Goal: Task Accomplishment & Management: Use online tool/utility

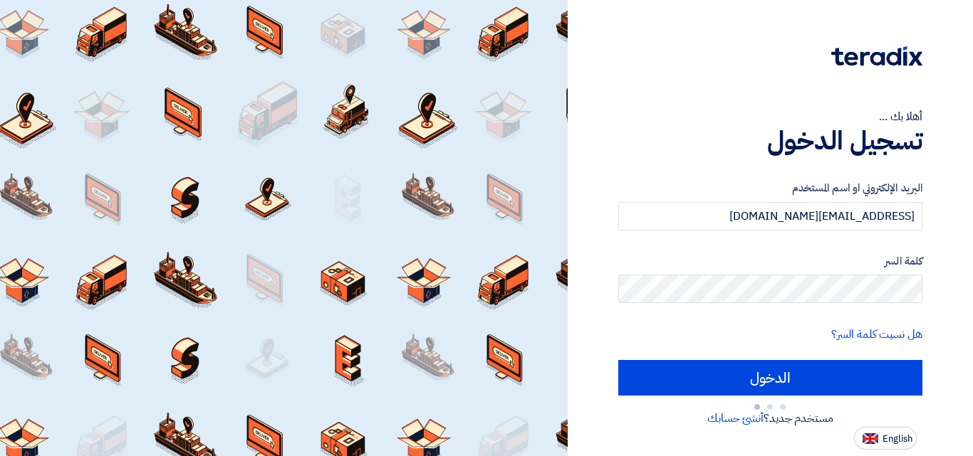
type input "Sign in"
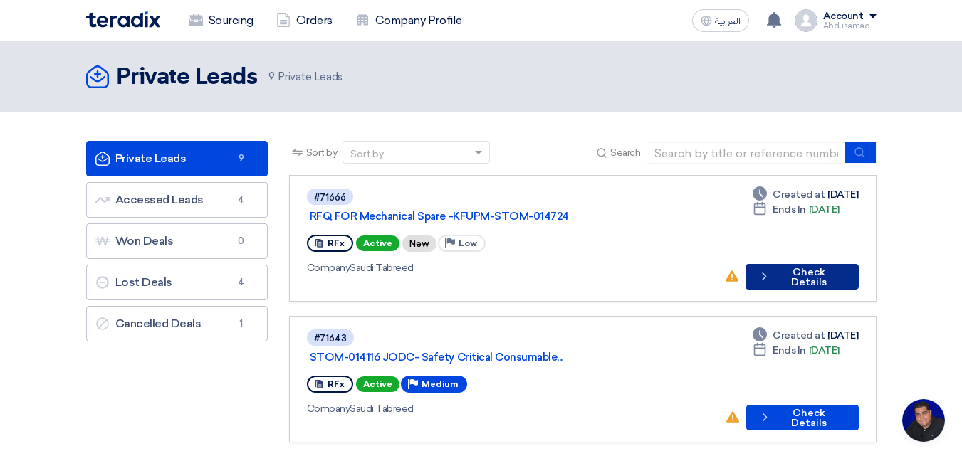
click at [809, 264] on button "Check details Check Details" at bounding box center [801, 277] width 112 height 26
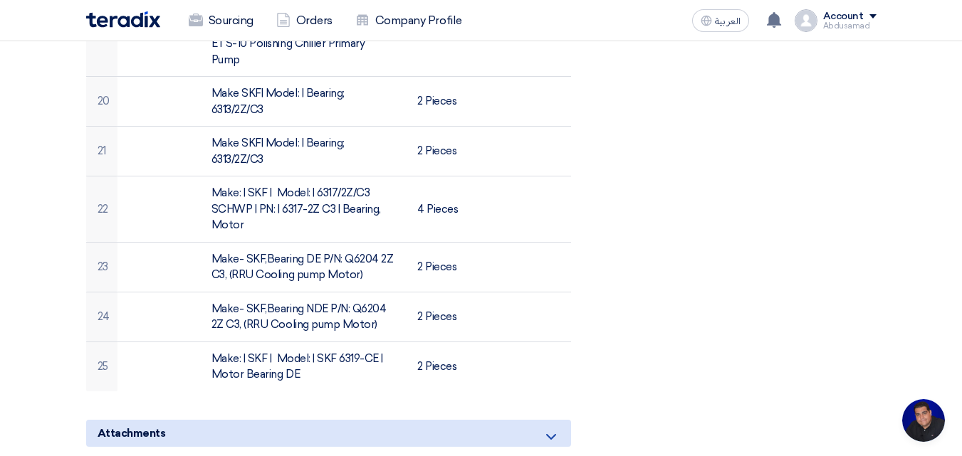
scroll to position [1353, 0]
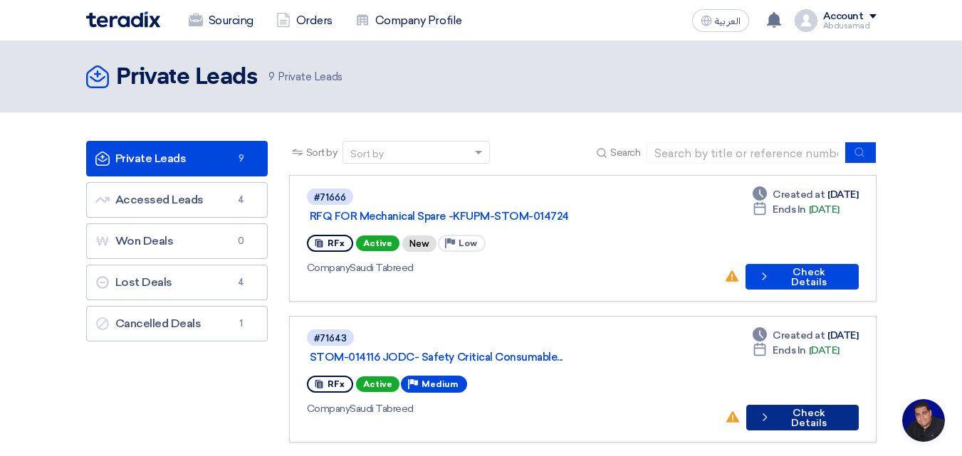
click at [800, 405] on button "Check details Check Details" at bounding box center [802, 418] width 112 height 26
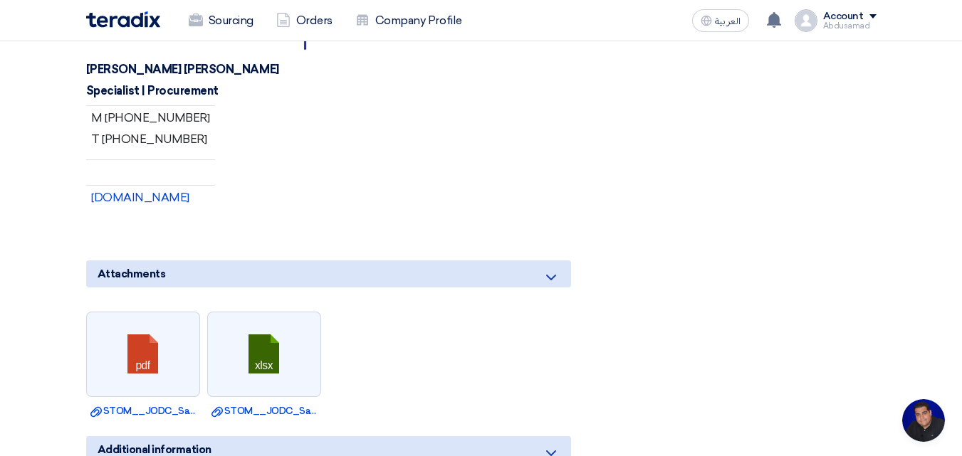
scroll to position [1709, 0]
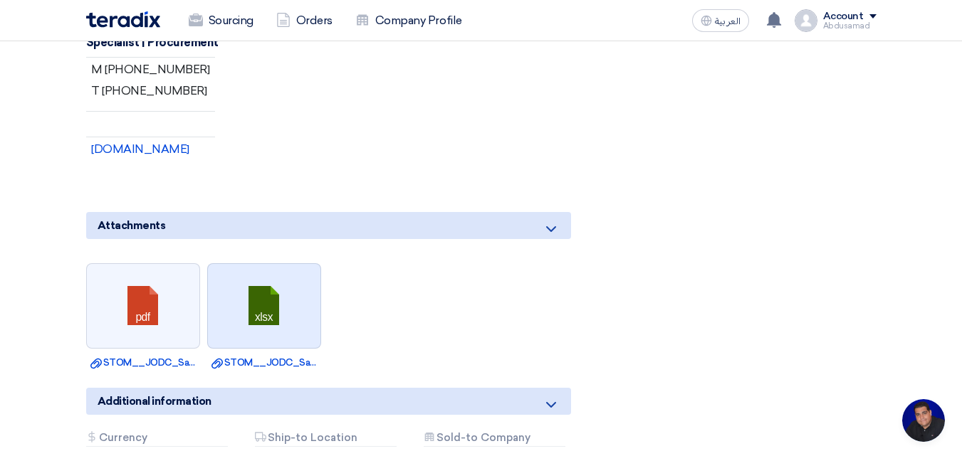
click at [271, 264] on link at bounding box center [265, 306] width 114 height 85
click at [261, 264] on link at bounding box center [265, 306] width 114 height 85
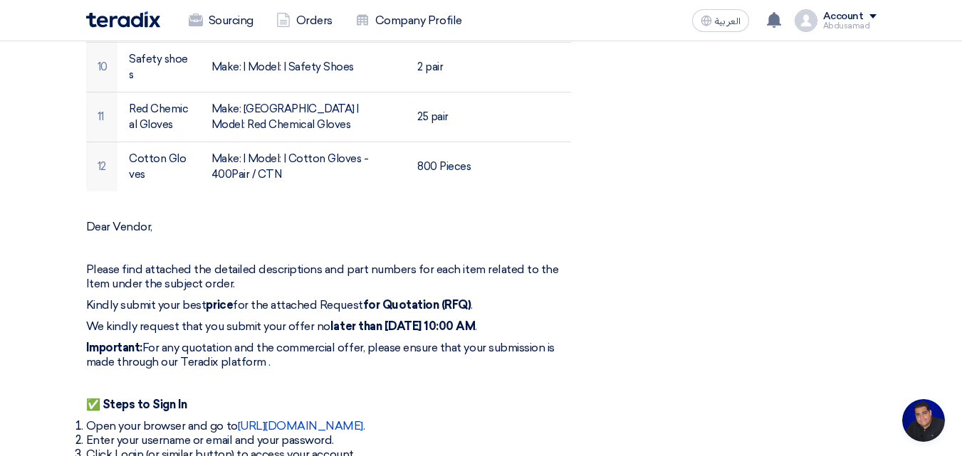
scroll to position [1068, 0]
